Goal: Task Accomplishment & Management: Manage account settings

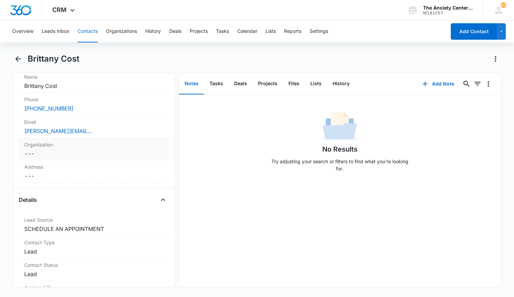
scroll to position [171, 0]
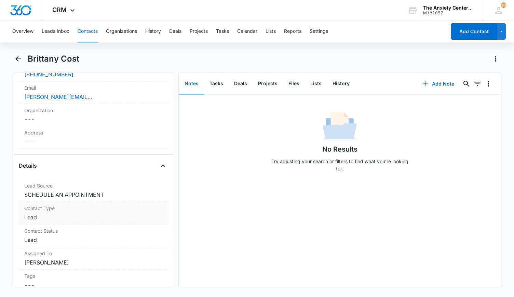
click at [101, 206] on label "Contact Type" at bounding box center [93, 207] width 139 height 7
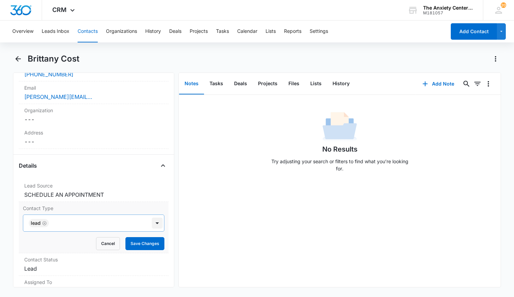
click at [152, 221] on div at bounding box center [157, 222] width 11 height 11
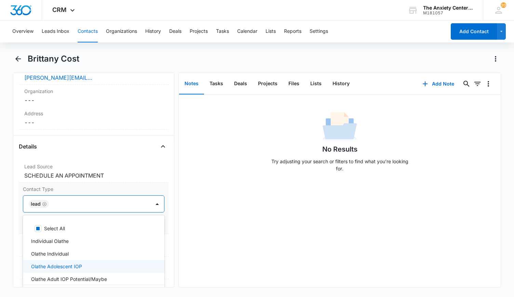
scroll to position [239, 0]
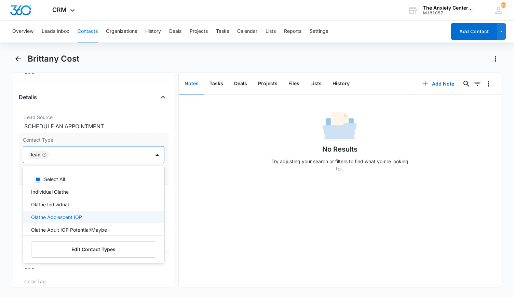
click at [84, 218] on div "Olathe Adolescent IOP" at bounding box center [93, 216] width 124 height 7
click at [83, 152] on icon "Remove Olathe Adolescent IOP" at bounding box center [85, 154] width 5 height 5
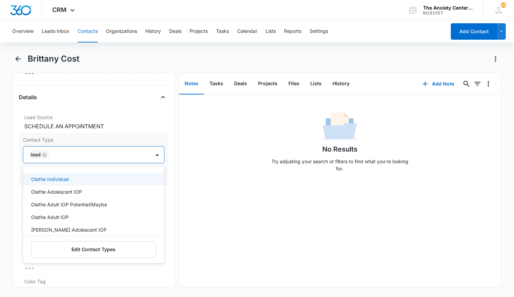
scroll to position [34, 0]
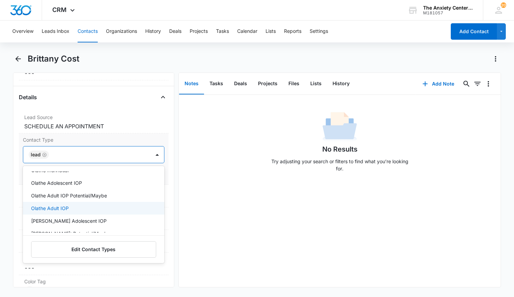
click at [71, 205] on div "Olathe Adult IOP" at bounding box center [93, 207] width 124 height 7
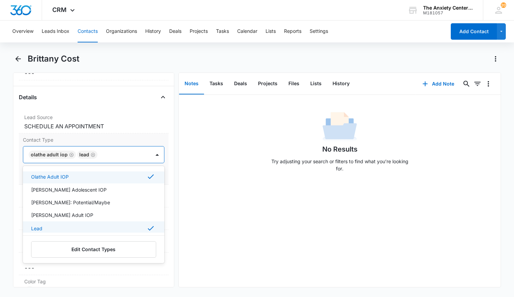
scroll to position [103, 0]
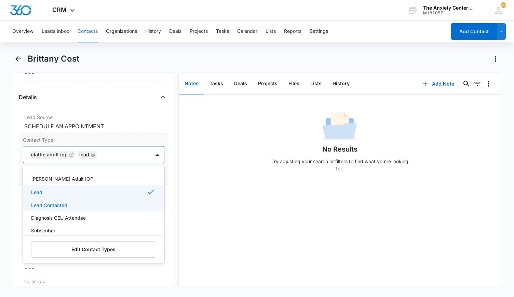
click at [80, 202] on div "Lead Contacted" at bounding box center [93, 204] width 124 height 7
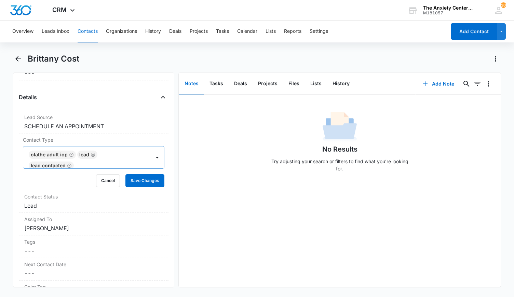
drag, startPoint x: 214, startPoint y: 191, endPoint x: 171, endPoint y: 182, distance: 44.3
click at [214, 191] on div "No Results Try adjusting your search or filters to find what you’re looking for." at bounding box center [340, 191] width 322 height 192
click at [147, 179] on button "Save Changes" at bounding box center [144, 180] width 39 height 13
click at [438, 82] on button "Add Note" at bounding box center [438, 84] width 45 height 16
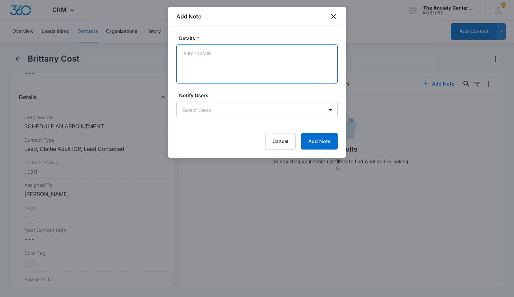
click at [201, 58] on textarea "Details *" at bounding box center [256, 63] width 161 height 39
type textarea "LM and sent intake packet"
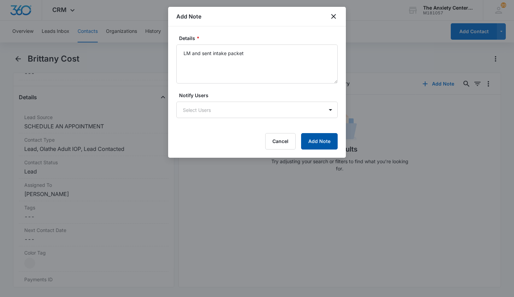
click at [317, 141] on button "Add Note" at bounding box center [319, 141] width 37 height 16
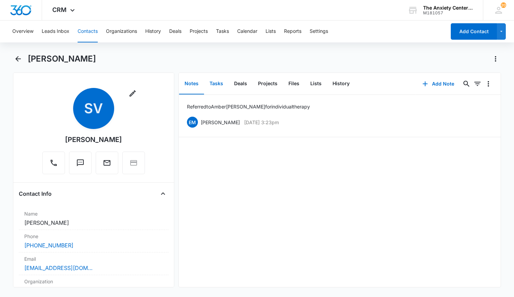
click at [211, 83] on button "Tasks" at bounding box center [216, 83] width 25 height 21
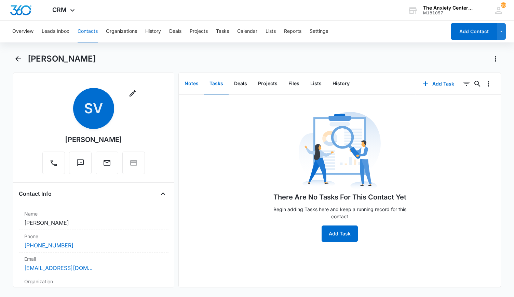
click at [189, 82] on button "Notes" at bounding box center [191, 83] width 25 height 21
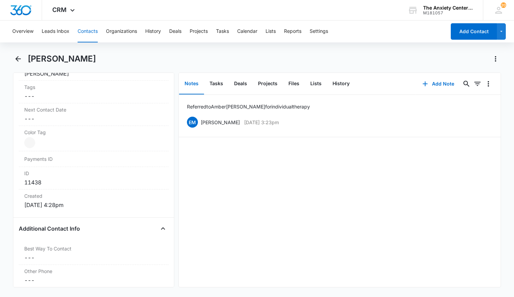
scroll to position [273, 0]
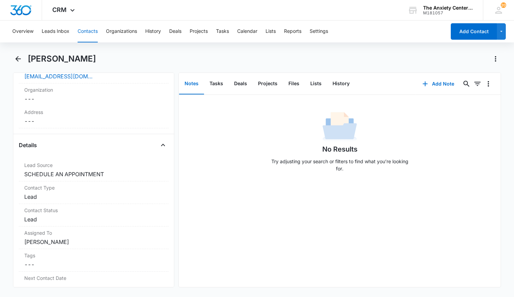
scroll to position [205, 0]
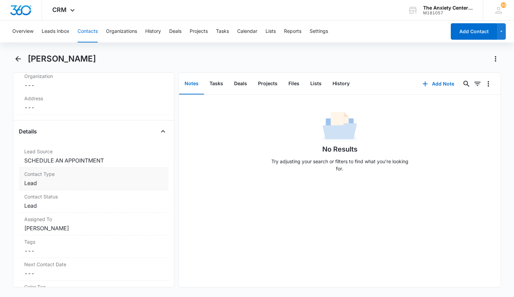
click at [76, 176] on div "Contact Type Cancel Save Changes Lead" at bounding box center [94, 179] width 150 height 23
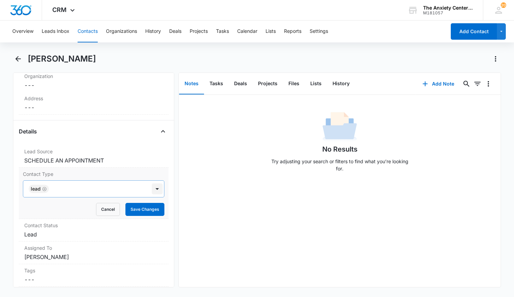
click at [152, 187] on div at bounding box center [157, 188] width 11 height 11
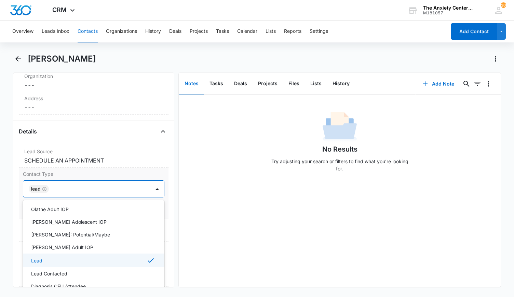
scroll to position [103, 0]
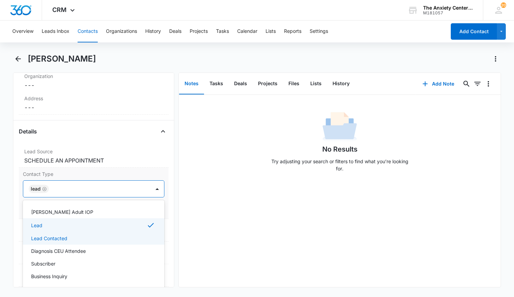
click at [74, 235] on div "Lead Contacted" at bounding box center [93, 238] width 124 height 7
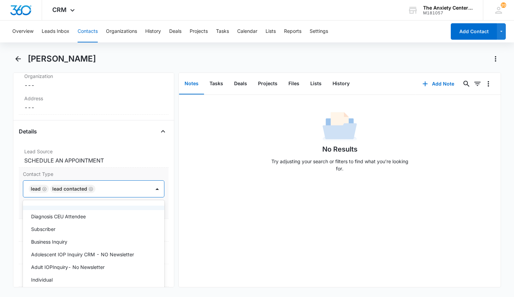
scroll to position [171, 0]
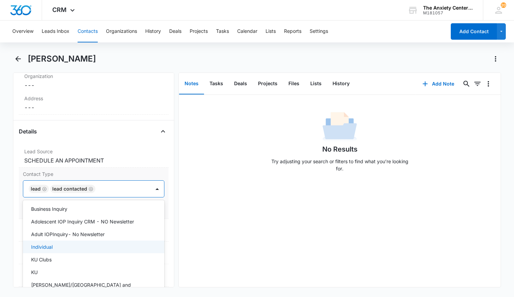
click at [55, 243] on div "Individual" at bounding box center [93, 246] width 124 height 7
click at [185, 230] on div "No Results Try adjusting your search or filters to find what you’re looking for." at bounding box center [340, 191] width 322 height 192
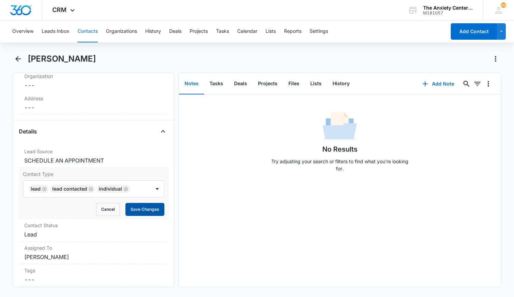
click at [137, 208] on button "Save Changes" at bounding box center [144, 209] width 39 height 13
click at [99, 228] on div "Contact Status Cancel Save Changes Lead" at bounding box center [94, 230] width 150 height 23
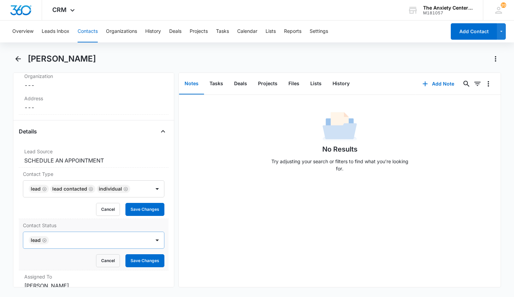
click at [46, 239] on icon "Remove Lead" at bounding box center [44, 240] width 5 height 5
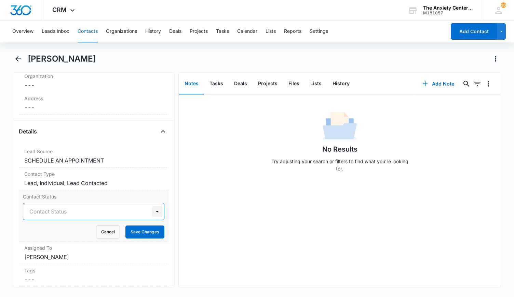
click at [152, 212] on div at bounding box center [157, 211] width 11 height 11
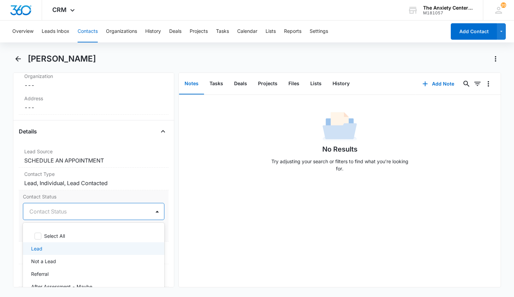
scroll to position [34, 0]
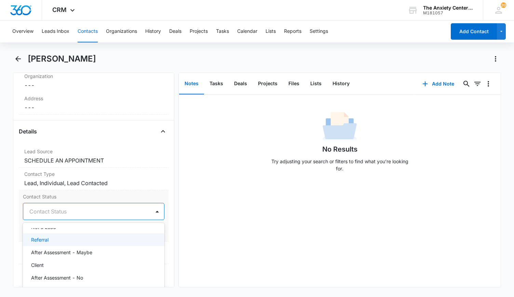
click at [59, 239] on div "Referral" at bounding box center [93, 239] width 124 height 7
click at [215, 227] on div "No Results Try adjusting your search or filters to find what you’re looking for." at bounding box center [340, 191] width 322 height 192
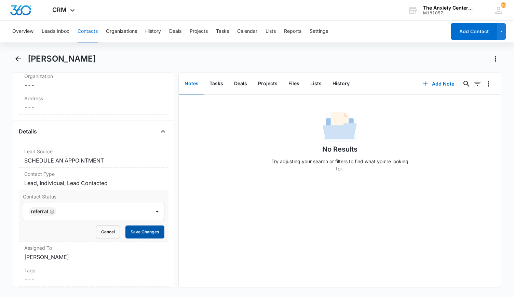
click at [140, 230] on button "Save Changes" at bounding box center [144, 231] width 39 height 13
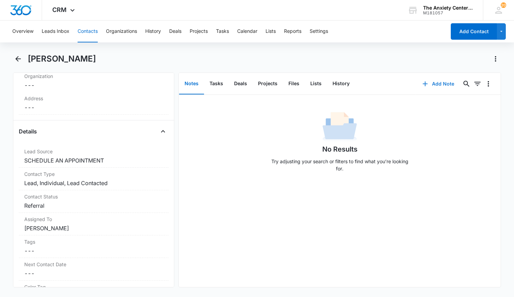
click at [432, 83] on button "Add Note" at bounding box center [438, 84] width 45 height 16
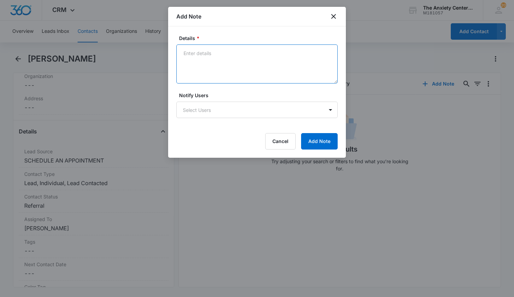
drag, startPoint x: 204, startPoint y: 57, endPoint x: 199, endPoint y: 59, distance: 5.4
click at [199, 59] on textarea "Details *" at bounding box center [256, 63] width 161 height 39
type textarea "spoke and sent referral for [PERSON_NAME]"
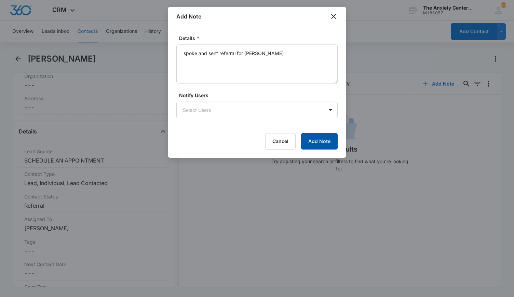
click at [323, 137] on button "Add Note" at bounding box center [319, 141] width 37 height 16
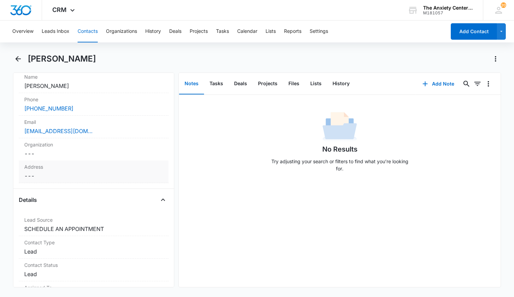
scroll to position [205, 0]
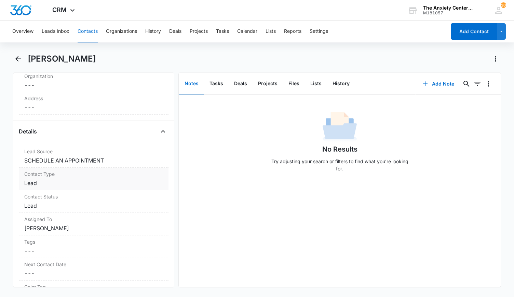
click at [92, 175] on label "Contact Type" at bounding box center [93, 173] width 139 height 7
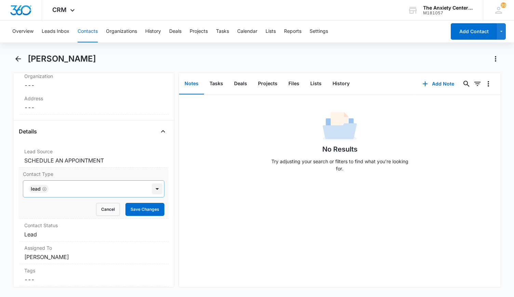
click at [152, 186] on div at bounding box center [157, 188] width 11 height 11
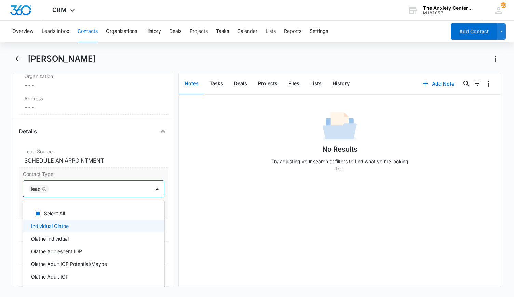
click at [86, 221] on div "Individual Olathe" at bounding box center [94, 225] width 142 height 13
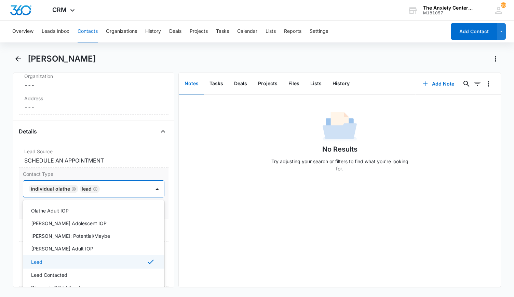
scroll to position [68, 0]
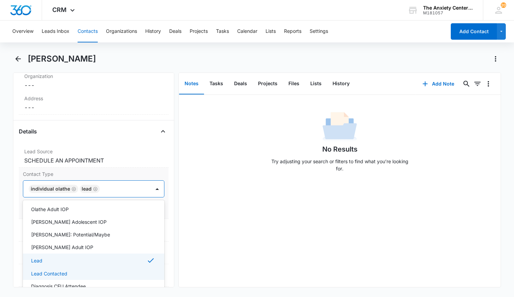
click at [72, 268] on div "Lead Contacted" at bounding box center [94, 273] width 142 height 13
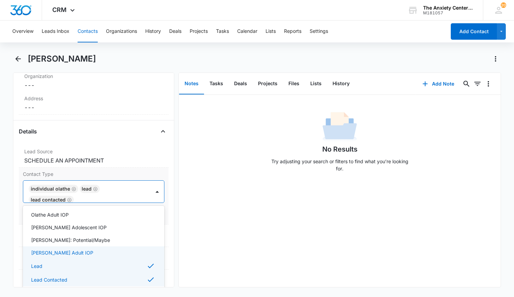
drag, startPoint x: 144, startPoint y: 246, endPoint x: 148, endPoint y: 243, distance: 5.1
click at [144, 246] on div "[PERSON_NAME] Adult IOP" at bounding box center [94, 252] width 142 height 13
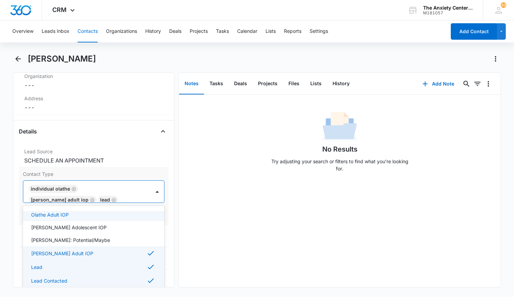
click at [90, 197] on icon "Remove Lawrence Adult IOP" at bounding box center [92, 199] width 5 height 5
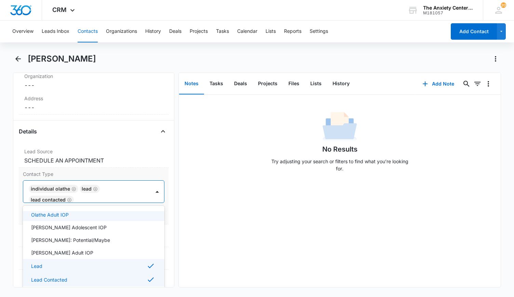
click at [183, 200] on div "No Results Try adjusting your search or filters to find what you’re looking for." at bounding box center [340, 191] width 322 height 192
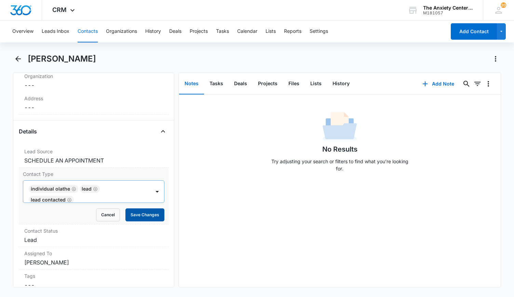
click at [135, 214] on button "Save Changes" at bounding box center [144, 214] width 39 height 13
click at [122, 236] on dd "Cancel Save Changes Lead" at bounding box center [93, 240] width 139 height 8
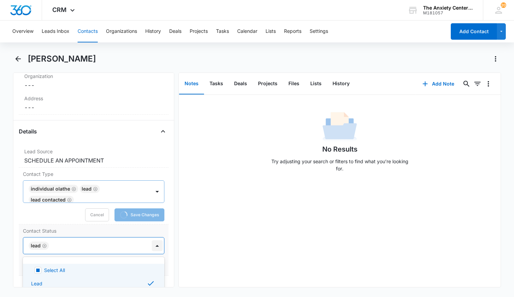
click at [152, 244] on div at bounding box center [157, 245] width 11 height 11
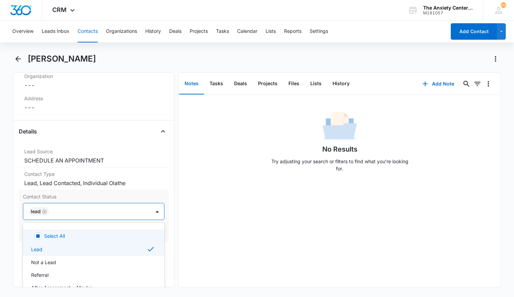
drag, startPoint x: 43, startPoint y: 244, endPoint x: 48, endPoint y: 242, distance: 5.7
click at [44, 243] on div "Lead" at bounding box center [94, 249] width 142 height 14
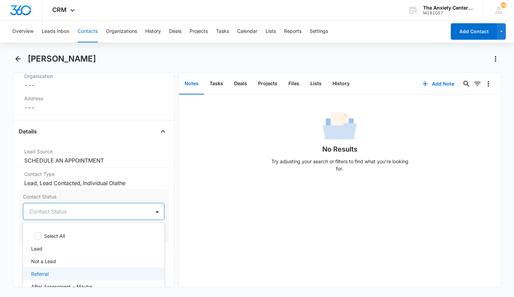
click at [71, 270] on div "Referral" at bounding box center [93, 273] width 124 height 7
click at [175, 233] on div "Remove [PERSON_NAME] Contact Info Name Cancel Save Changes [PERSON_NAME] Phone …" at bounding box center [257, 179] width 489 height 215
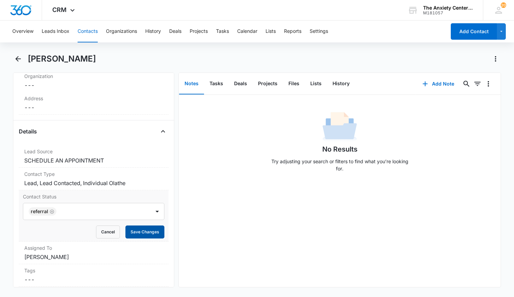
click at [143, 227] on button "Save Changes" at bounding box center [144, 231] width 39 height 13
click at [433, 85] on button "Add Note" at bounding box center [438, 84] width 45 height 16
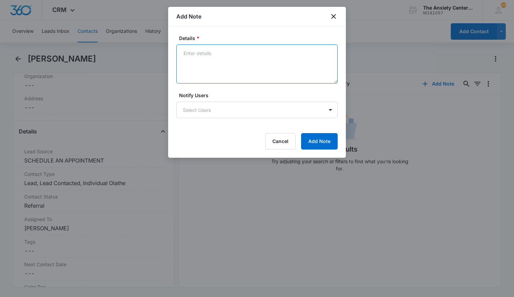
click at [214, 51] on textarea "Details *" at bounding box center [256, 63] width 161 height 39
type textarea "sent referrals for individual therapist"
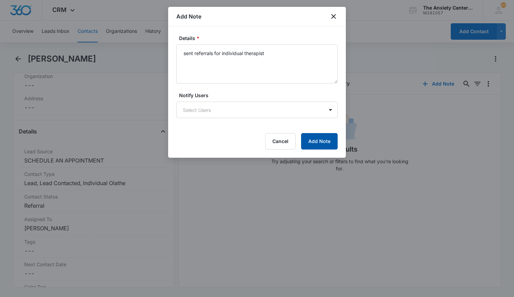
click at [318, 141] on button "Add Note" at bounding box center [319, 141] width 37 height 16
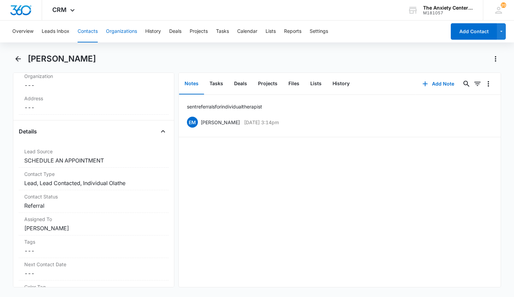
click at [116, 29] on button "Organizations" at bounding box center [121, 32] width 31 height 22
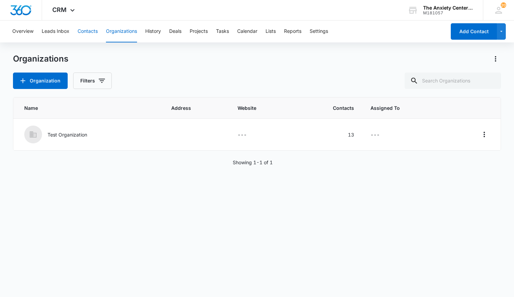
click at [90, 27] on button "Contacts" at bounding box center [88, 32] width 20 height 22
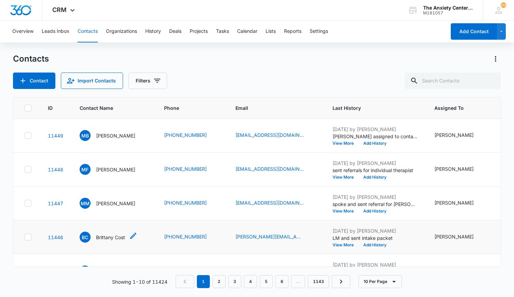
click at [98, 235] on p "Brittany Cost" at bounding box center [110, 236] width 29 height 7
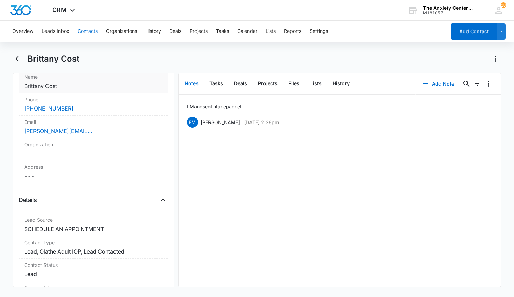
scroll to position [205, 0]
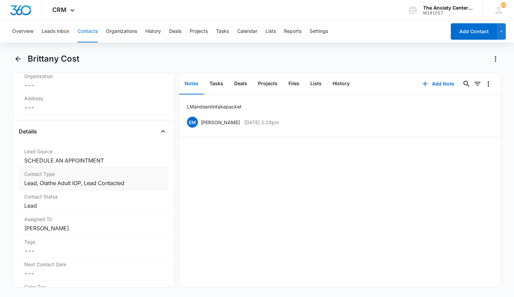
click at [139, 182] on dd "Cancel Save Changes Lead, Olathe Adult IOP, Lead Contacted" at bounding box center [93, 183] width 139 height 8
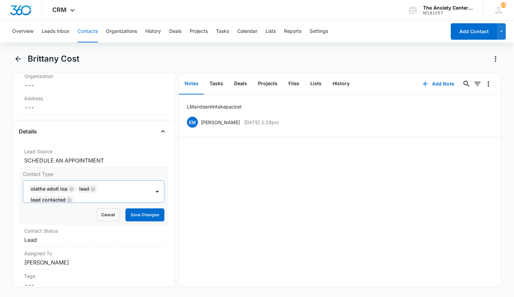
click at [69, 188] on icon "Remove Olathe Adult IOP" at bounding box center [71, 188] width 5 height 5
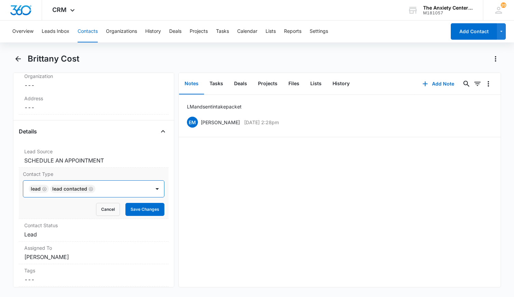
scroll to position [0, 0]
click at [152, 187] on div at bounding box center [157, 188] width 11 height 11
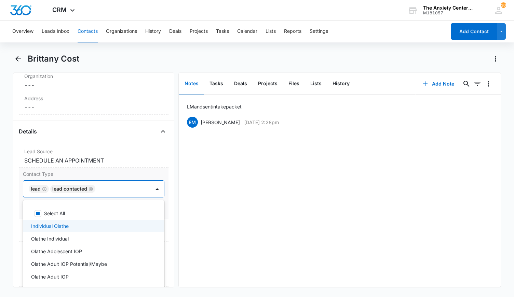
click at [91, 222] on div "Individual Olathe" at bounding box center [93, 225] width 124 height 7
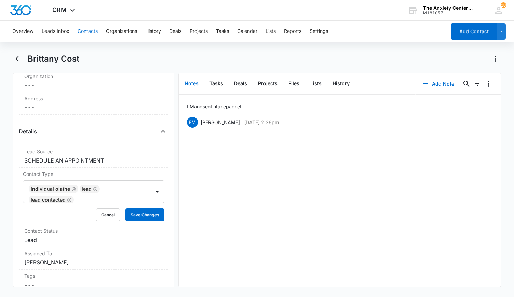
click at [232, 216] on div "LM and sent intake packet EM [PERSON_NAME] [DATE] 2:28pm Delete Edit" at bounding box center [340, 191] width 322 height 192
drag, startPoint x: 152, startPoint y: 214, endPoint x: 136, endPoint y: 221, distance: 18.1
click at [152, 214] on button "Save Changes" at bounding box center [144, 214] width 39 height 13
click at [117, 233] on div "Contact Status Cancel Save Changes Lead" at bounding box center [94, 235] width 150 height 23
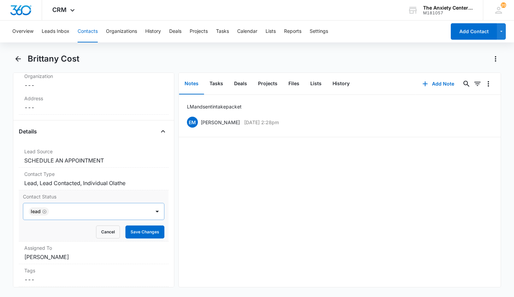
click at [44, 210] on icon "Remove Lead" at bounding box center [44, 211] width 5 height 5
click at [153, 211] on div at bounding box center [157, 211] width 11 height 11
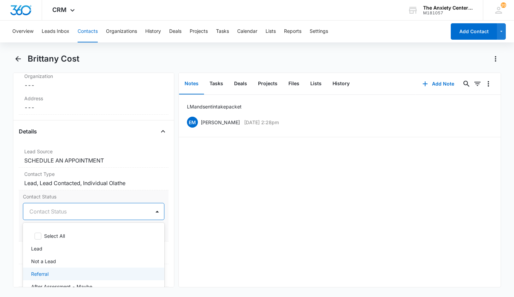
drag, startPoint x: 63, startPoint y: 270, endPoint x: 70, endPoint y: 265, distance: 9.1
click at [64, 270] on div "Referral" at bounding box center [93, 273] width 124 height 7
drag, startPoint x: 242, startPoint y: 253, endPoint x: 192, endPoint y: 239, distance: 51.8
click at [242, 252] on div "LM and sent intake packet EM [PERSON_NAME] [DATE] 2:28pm Delete Edit" at bounding box center [340, 191] width 322 height 192
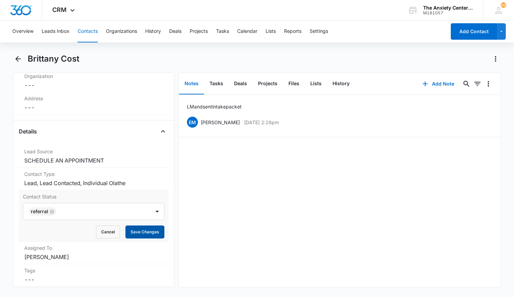
click at [155, 231] on button "Save Changes" at bounding box center [144, 231] width 39 height 13
click at [432, 83] on button "Add Note" at bounding box center [438, 84] width 45 height 16
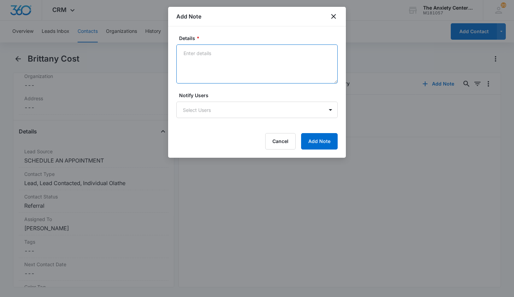
click at [200, 63] on textarea "Details *" at bounding box center [256, 63] width 161 height 39
type textarea "spoke and sent referral for [PERSON_NAME]"
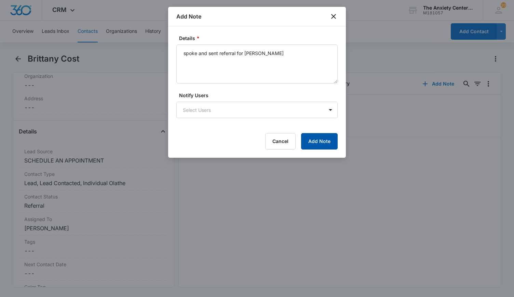
click at [328, 143] on button "Add Note" at bounding box center [319, 141] width 37 height 16
